Goal: Communication & Community: Share content

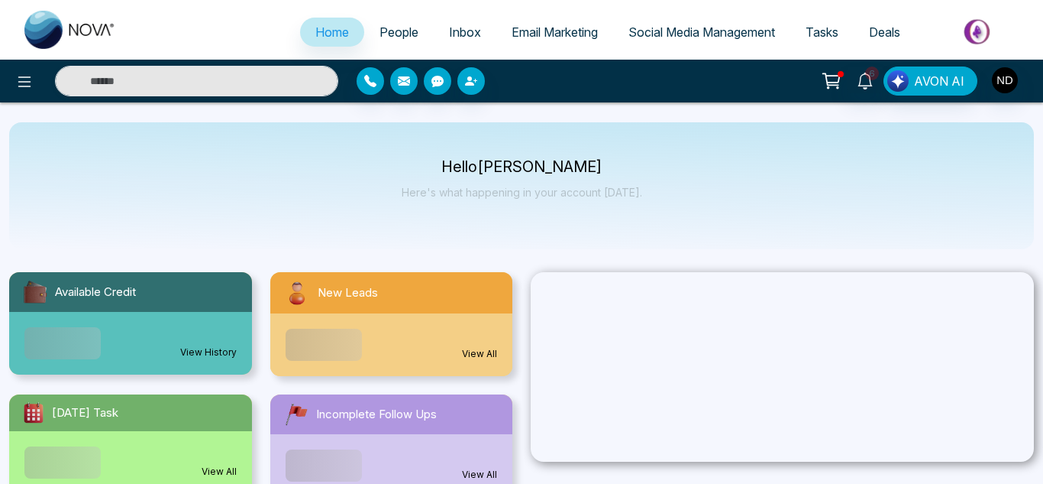
select select "*"
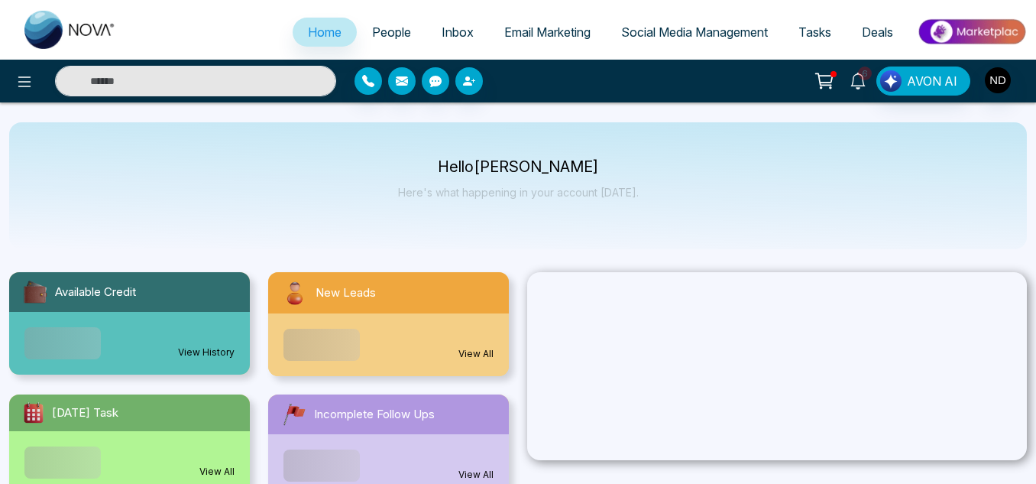
click at [860, 79] on icon at bounding box center [857, 81] width 17 height 17
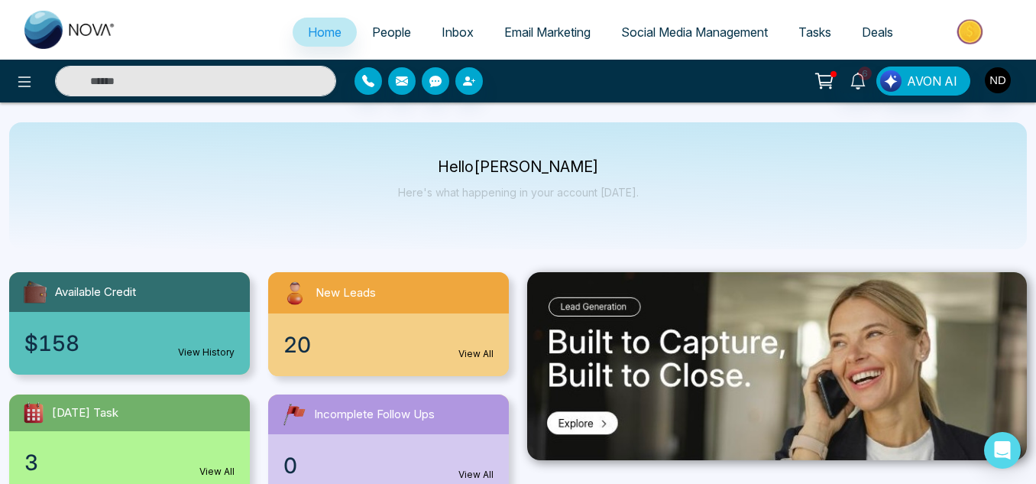
click at [376, 133] on div "Hello [PERSON_NAME] Here's what happening in your account [DATE]." at bounding box center [517, 185] width 1017 height 127
click at [383, 26] on span "People" at bounding box center [391, 31] width 39 height 15
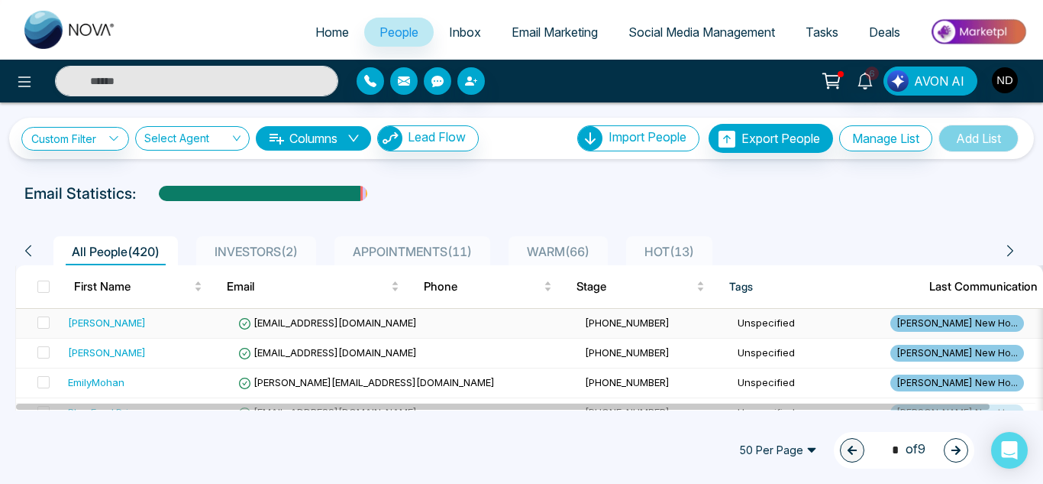
click at [192, 312] on td "[PERSON_NAME]" at bounding box center [147, 324] width 170 height 30
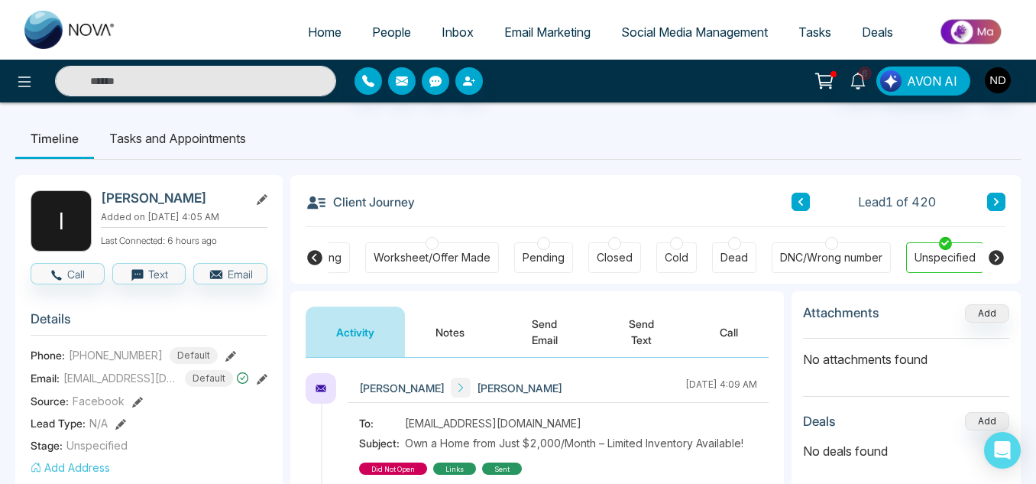
click at [320, 264] on icon at bounding box center [315, 257] width 18 height 18
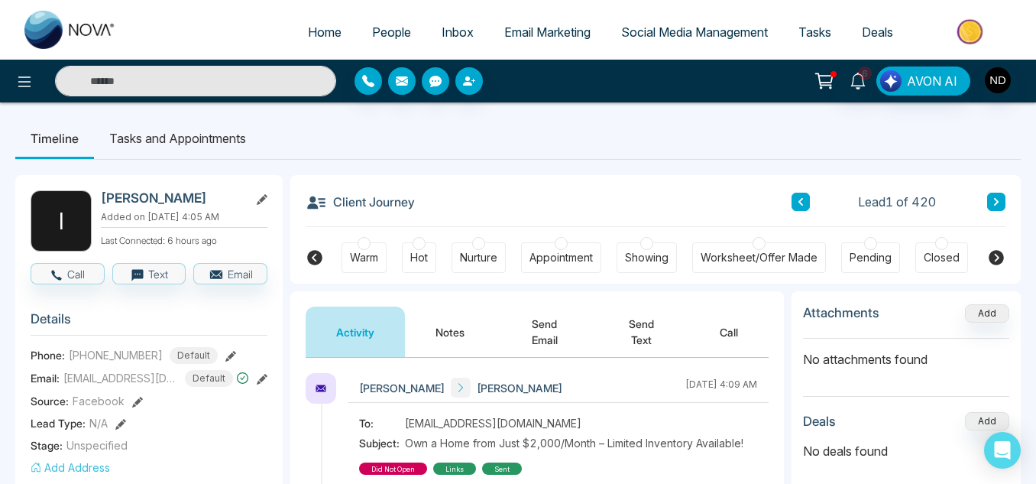
click at [320, 264] on icon at bounding box center [315, 257] width 18 height 18
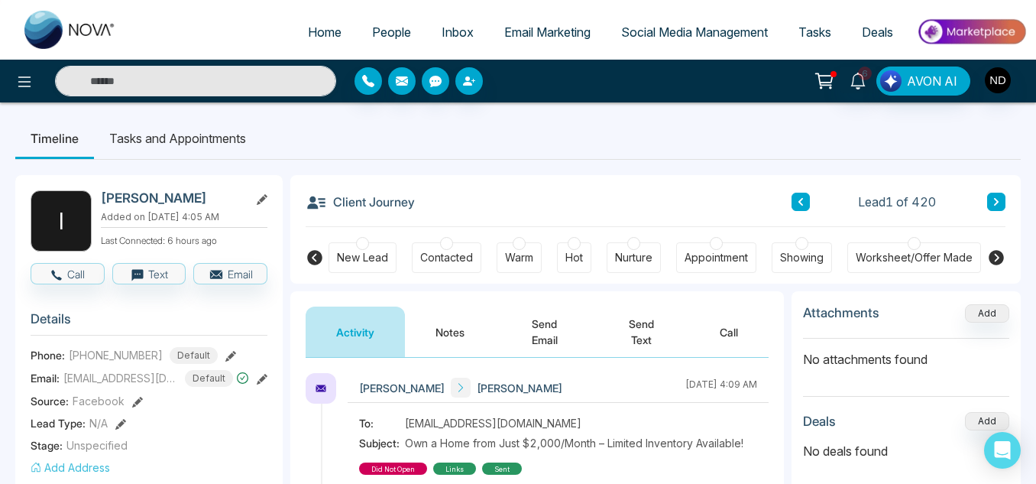
click at [377, 260] on div "New Lead" at bounding box center [362, 257] width 51 height 15
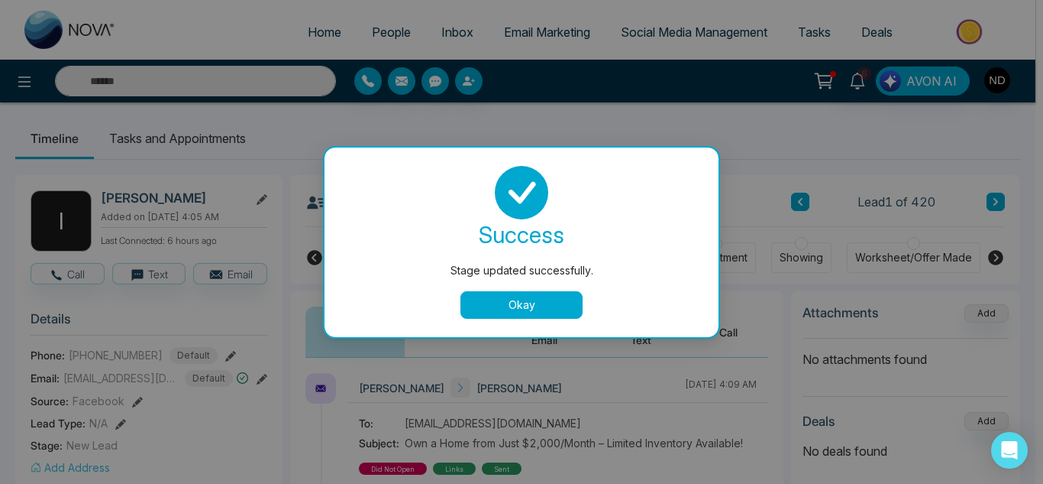
click at [513, 300] on button "Okay" at bounding box center [522, 304] width 122 height 27
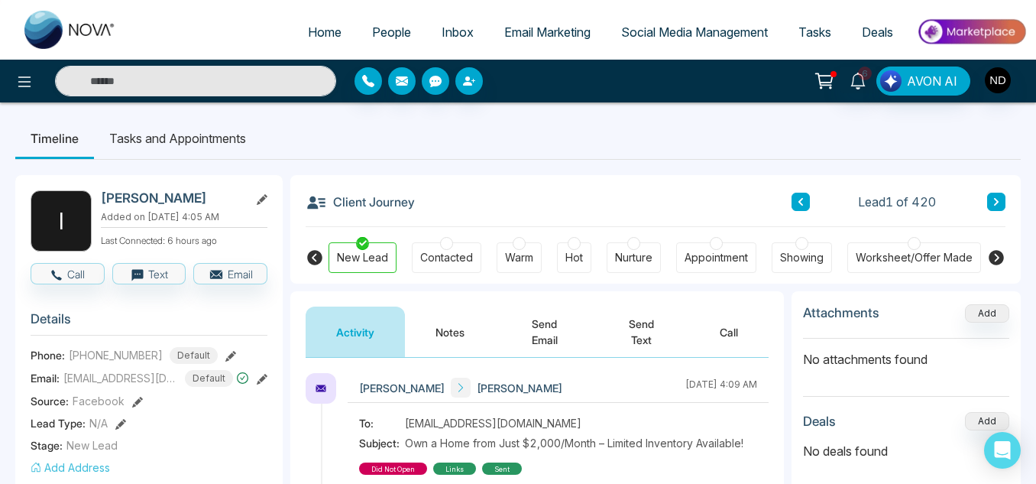
click at [461, 338] on button "Notes" at bounding box center [450, 331] width 90 height 50
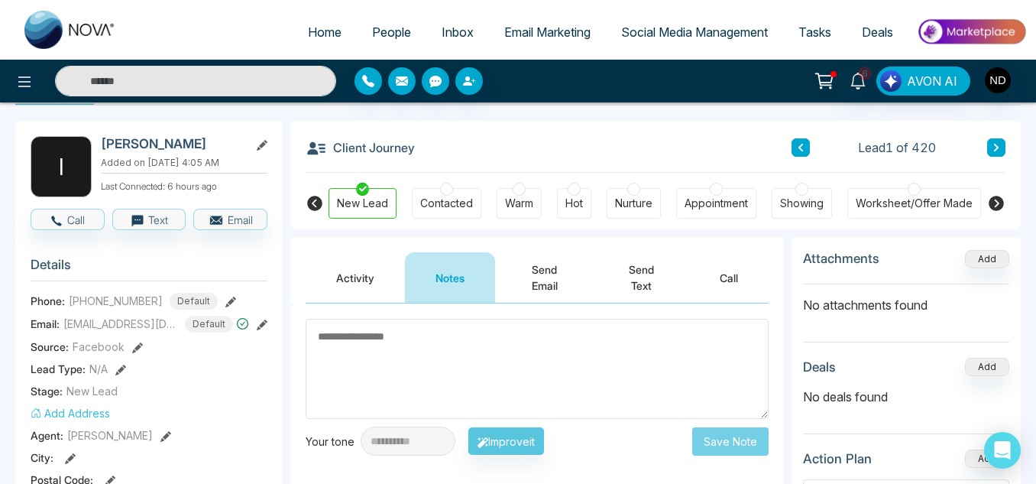
scroll to position [39, 0]
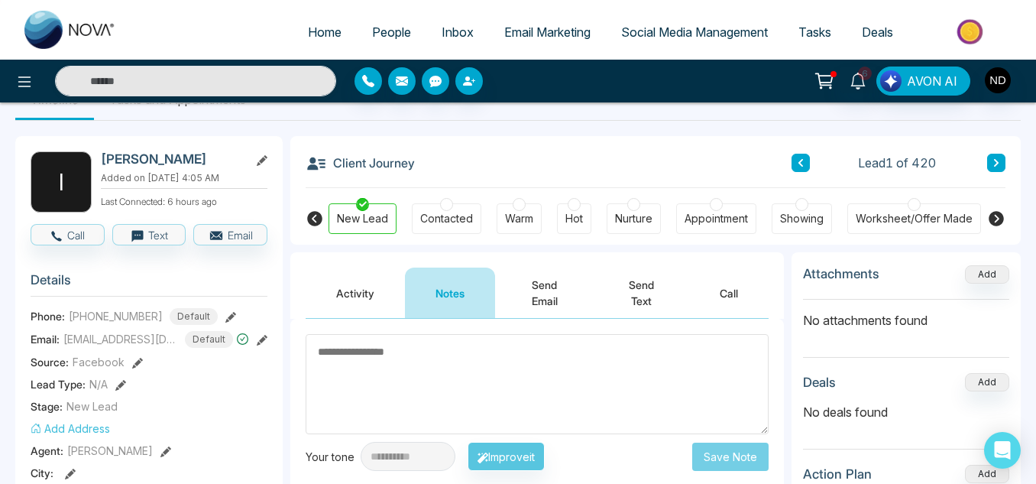
click at [811, 37] on span "Tasks" at bounding box center [814, 31] width 33 height 15
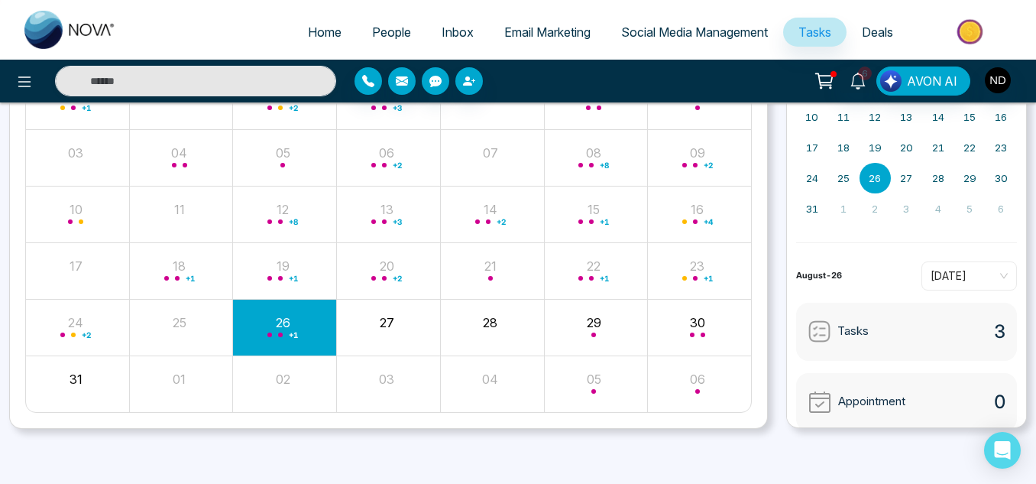
click at [381, 33] on span "People" at bounding box center [391, 31] width 39 height 15
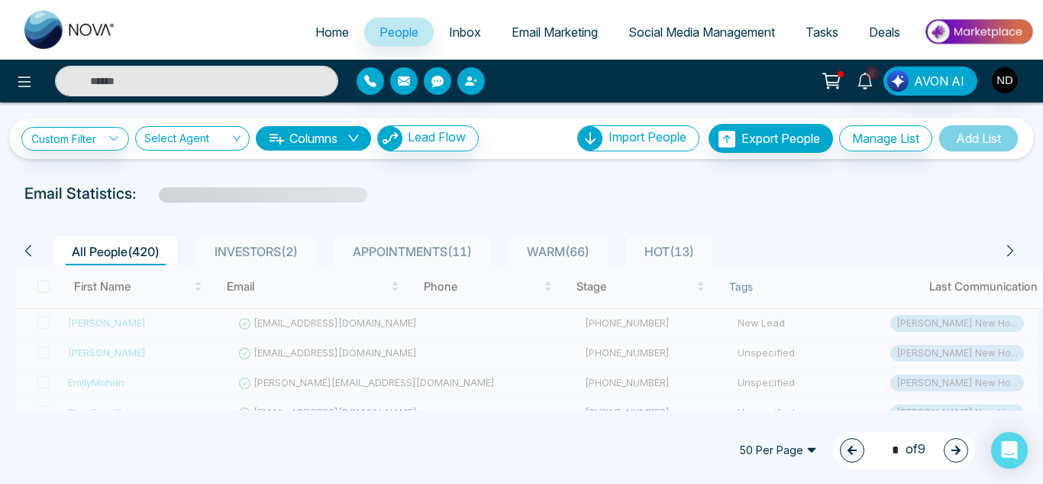
click at [438, 257] on span "APPOINTMENTS ( 11 )" at bounding box center [412, 251] width 131 height 15
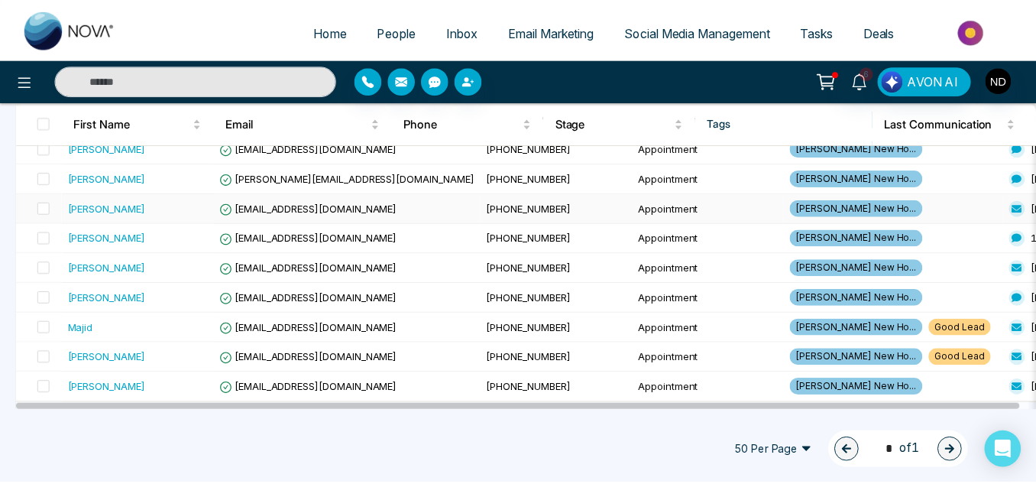
scroll to position [280, 0]
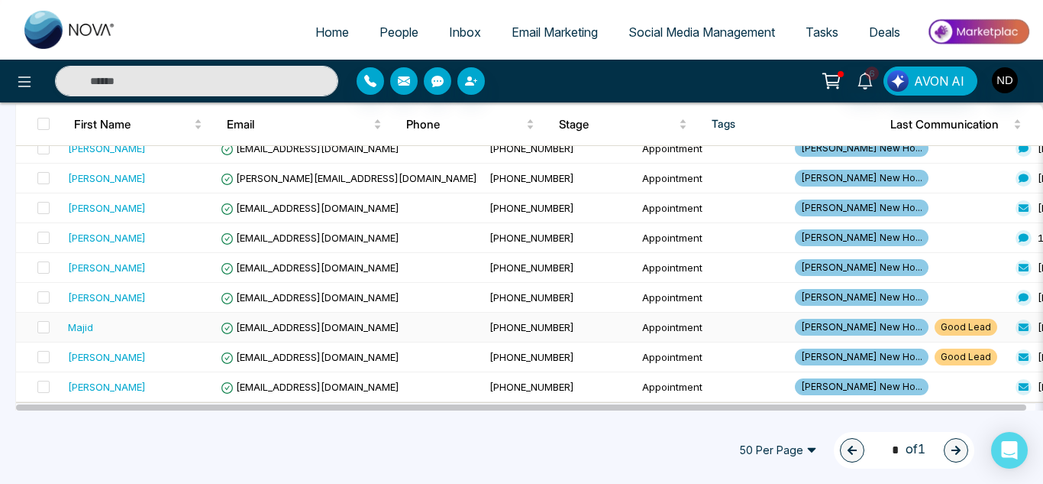
click at [199, 330] on div "Majid" at bounding box center [138, 326] width 141 height 15
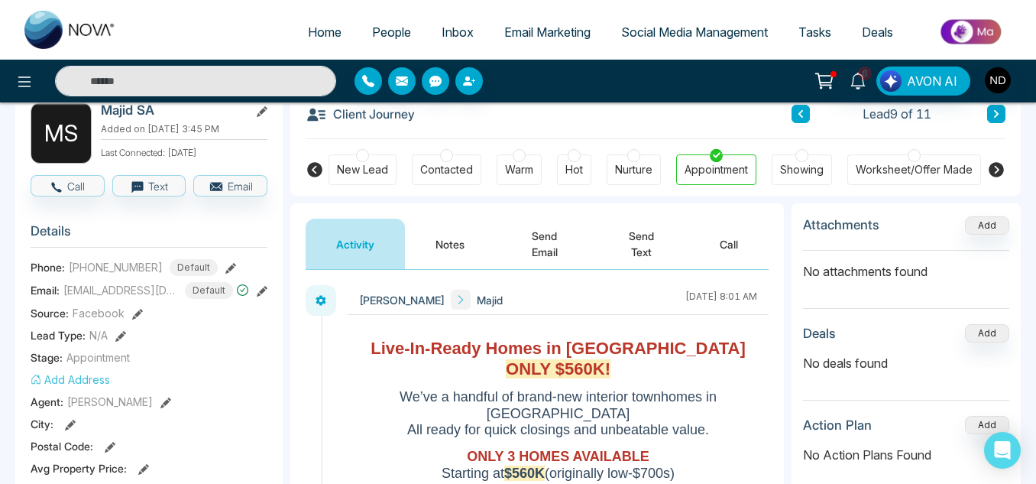
scroll to position [87, 0]
click at [464, 232] on button "Notes" at bounding box center [450, 244] width 90 height 50
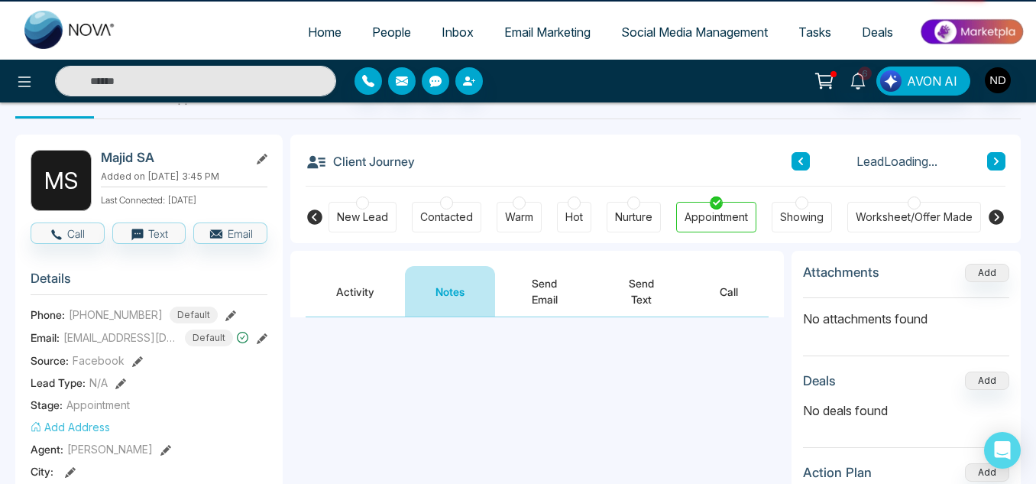
scroll to position [30, 0]
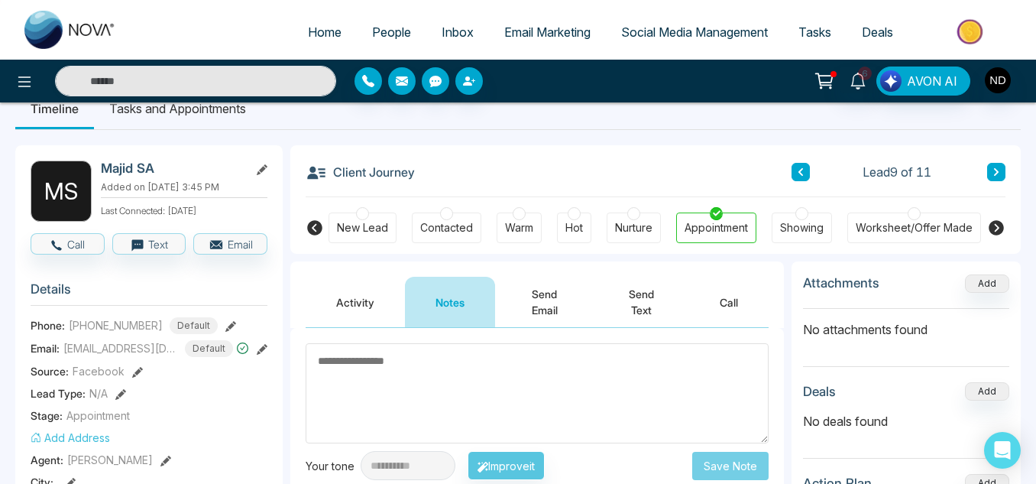
click at [191, 118] on li "Tasks and Appointments" at bounding box center [177, 108] width 167 height 41
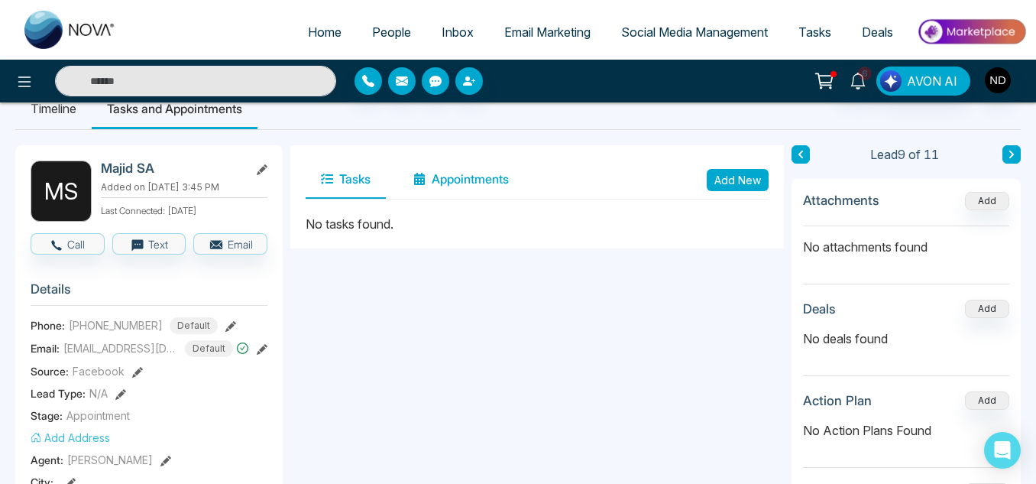
click at [456, 171] on button "Appointments" at bounding box center [461, 179] width 126 height 38
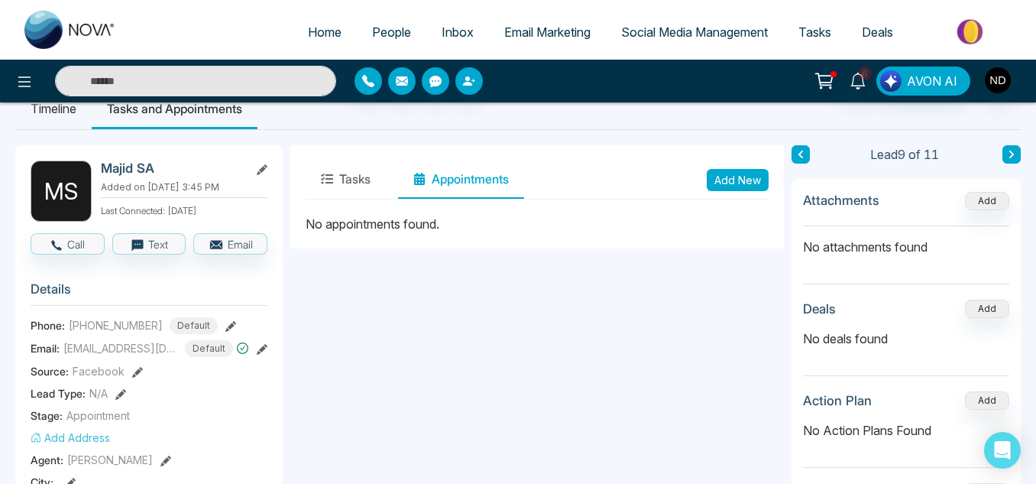
click at [76, 112] on li "Timeline" at bounding box center [53, 108] width 76 height 41
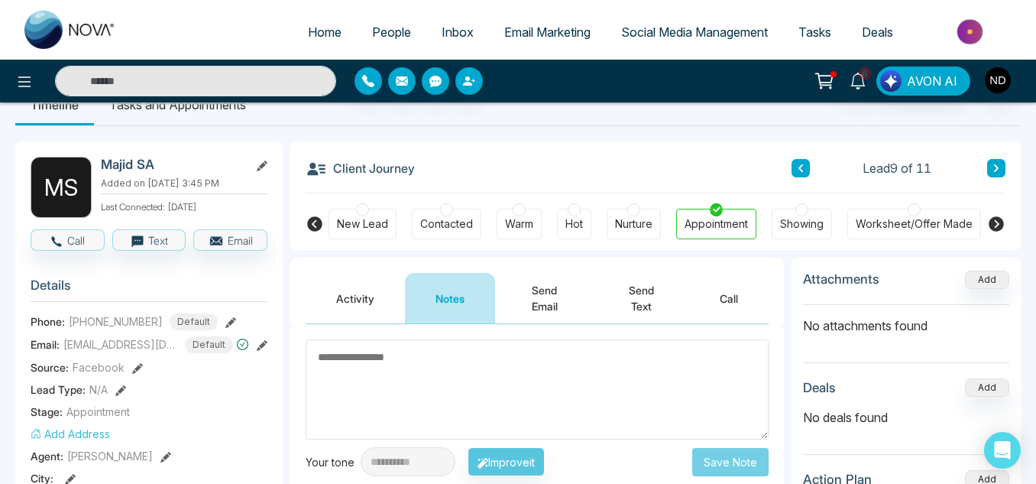
scroll to position [32, 0]
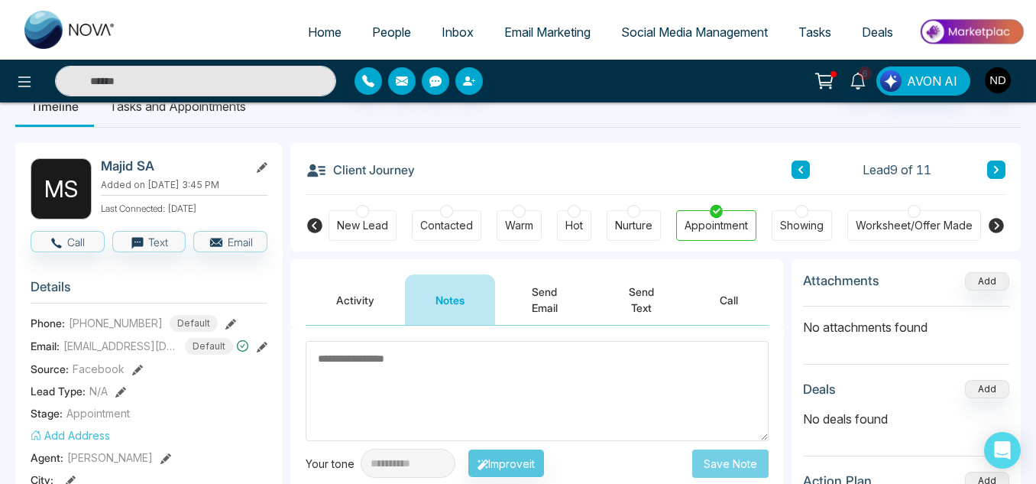
click at [646, 293] on button "Send Text" at bounding box center [641, 299] width 95 height 50
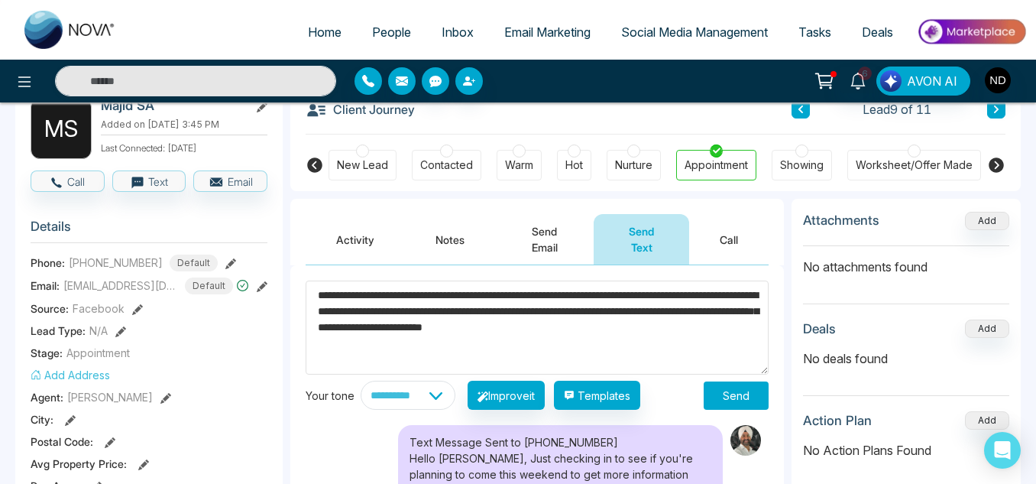
scroll to position [93, 0]
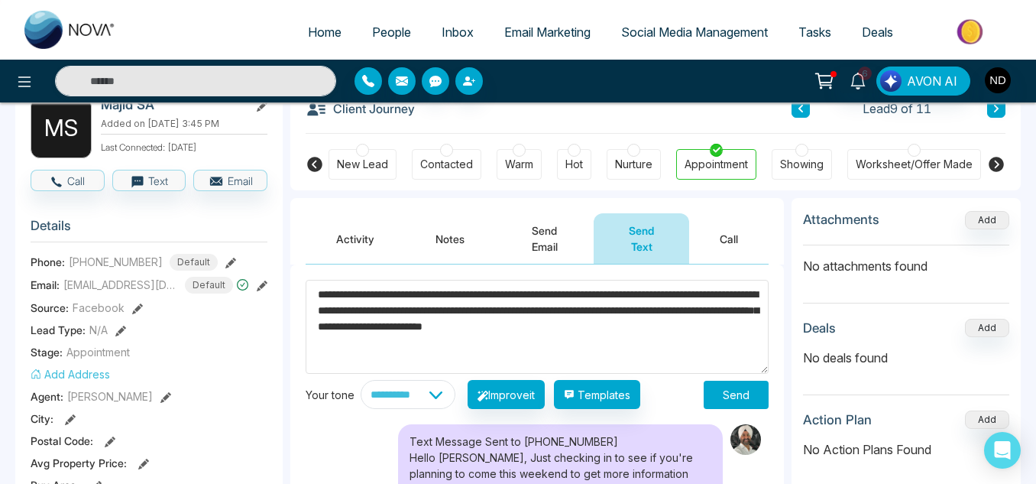
type textarea "**********"
click at [416, 387] on select "**********" at bounding box center [408, 394] width 95 height 29
select select "********"
click at [361, 380] on select "**********" at bounding box center [408, 394] width 95 height 29
click at [507, 387] on button "Improve it" at bounding box center [505, 394] width 77 height 29
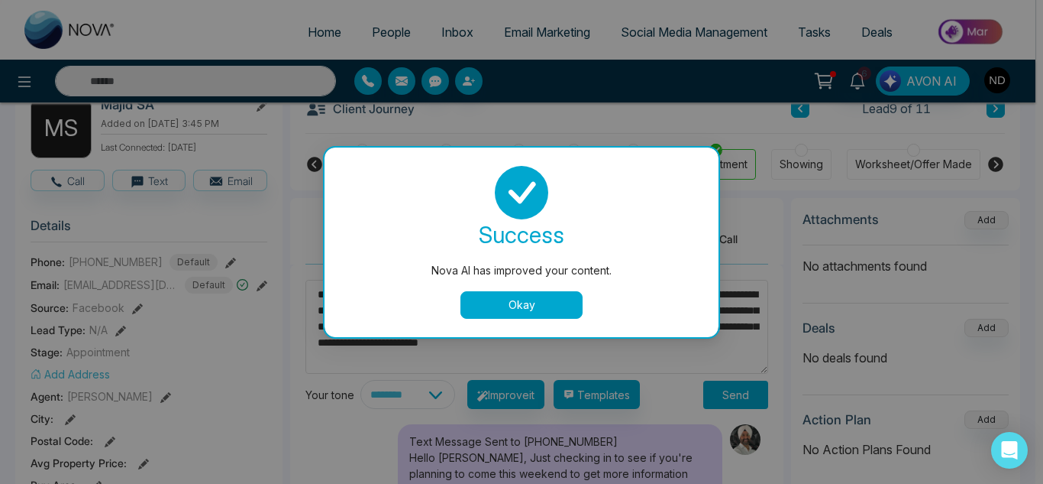
click at [489, 314] on button "Okay" at bounding box center [522, 304] width 122 height 27
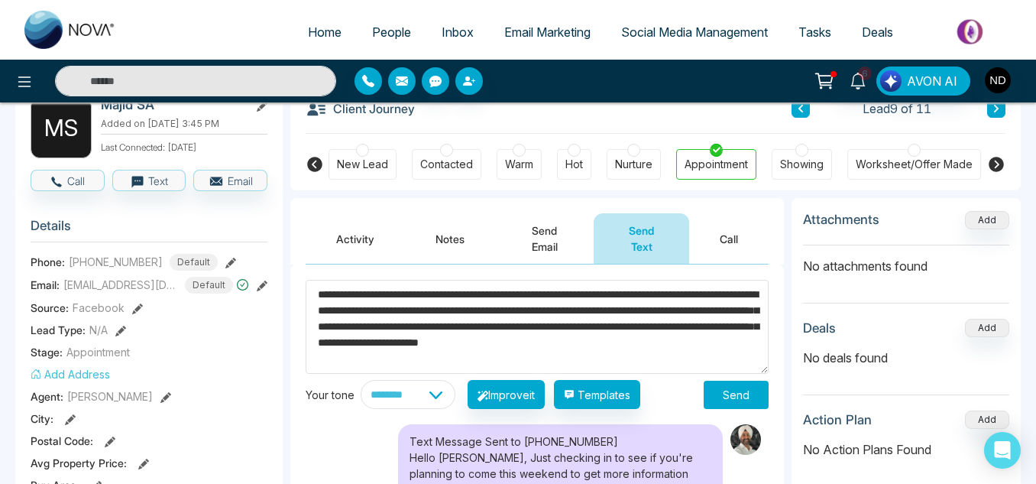
click at [444, 290] on textarea "**********" at bounding box center [537, 327] width 463 height 94
click at [516, 357] on textarea "**********" at bounding box center [537, 327] width 463 height 94
type textarea "**********"
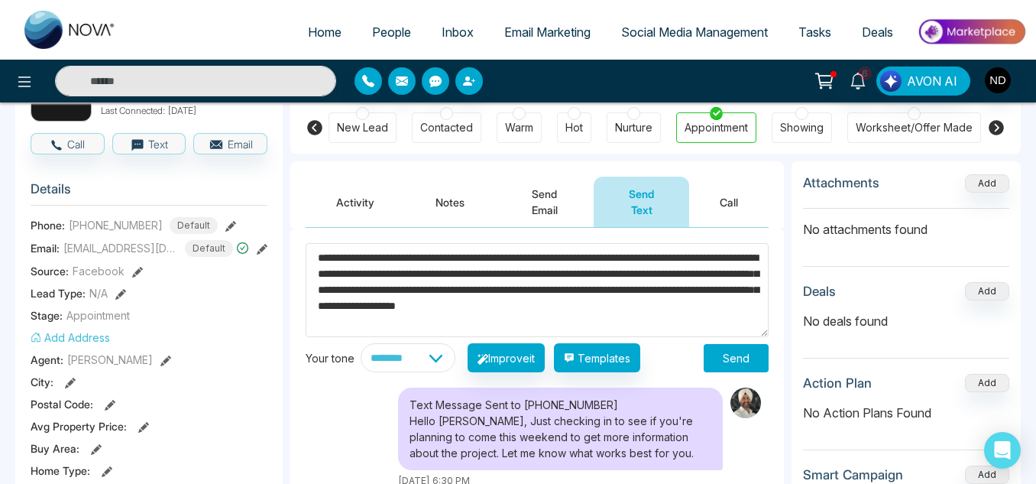
scroll to position [131, 0]
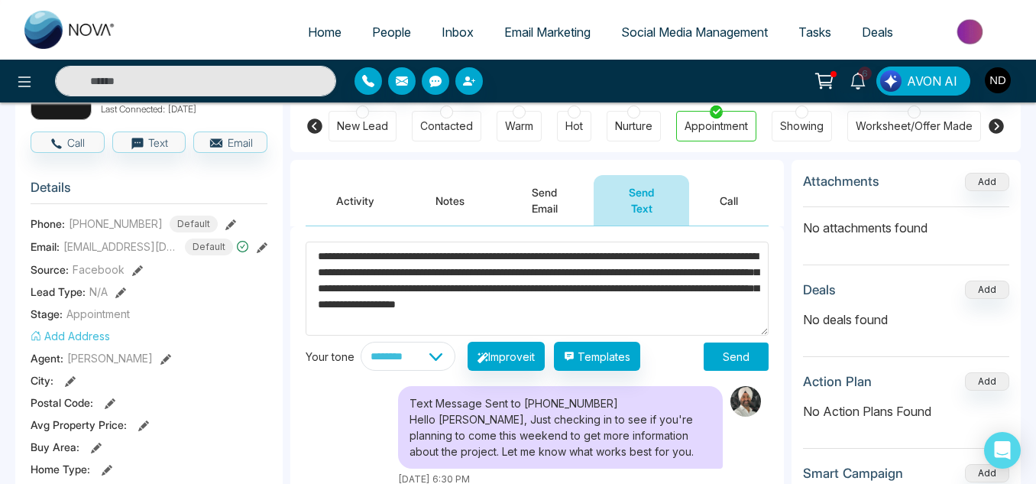
click at [729, 361] on button "Send" at bounding box center [736, 356] width 65 height 28
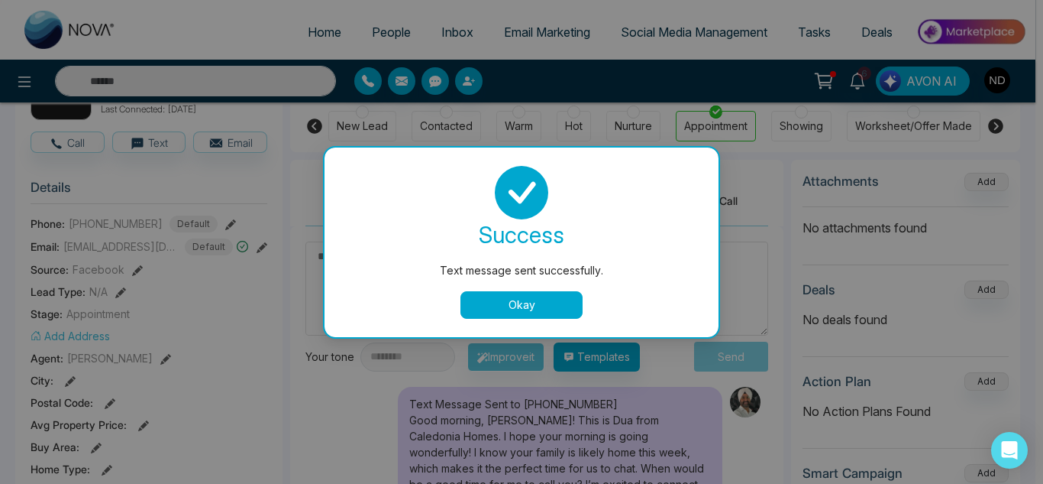
click at [508, 312] on button "Okay" at bounding box center [522, 304] width 122 height 27
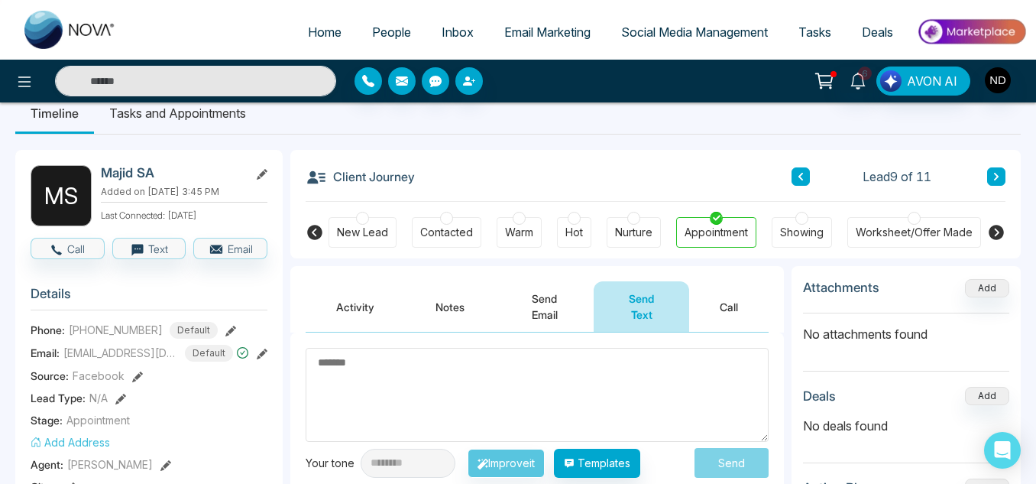
scroll to position [24, 0]
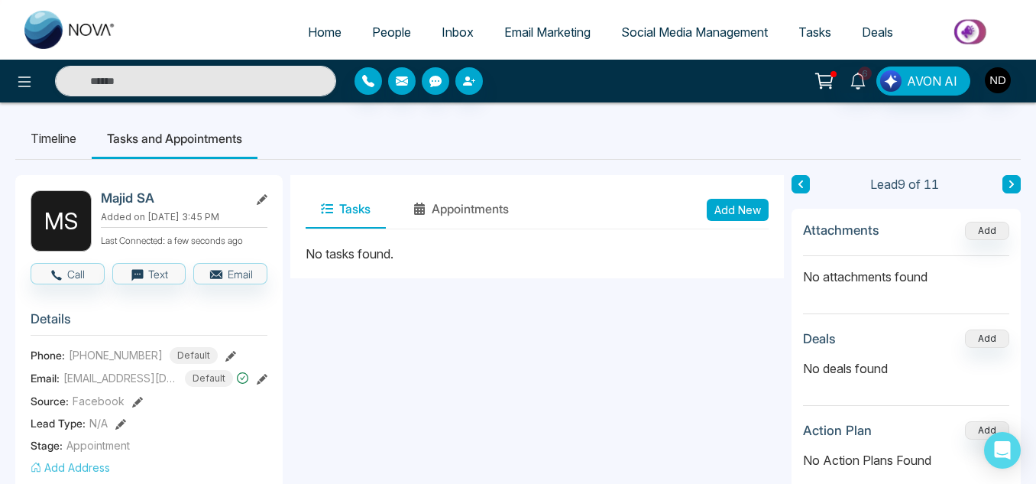
click at [372, 32] on span "People" at bounding box center [391, 31] width 39 height 15
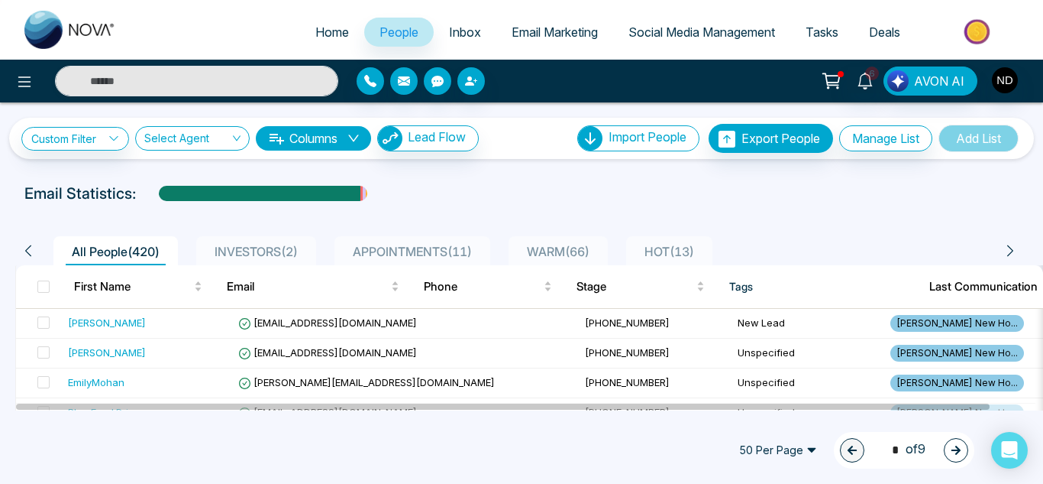
click at [385, 251] on span "APPOINTMENTS ( 11 )" at bounding box center [412, 251] width 131 height 15
